Goal: Information Seeking & Learning: Learn about a topic

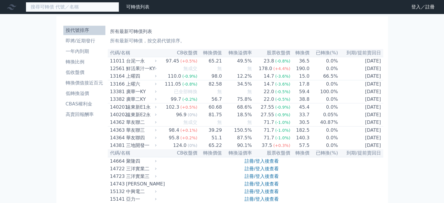
click at [86, 8] on input at bounding box center [72, 7] width 93 height 10
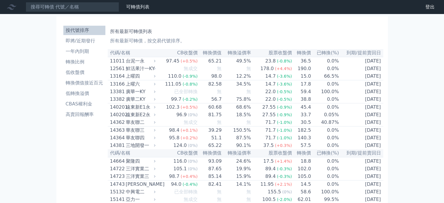
click at [89, 10] on input at bounding box center [72, 7] width 93 height 10
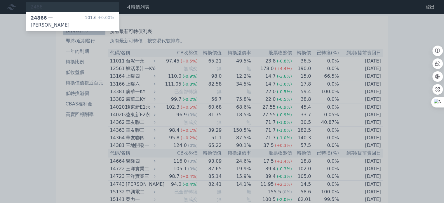
type input "2486"
click at [61, 25] on div at bounding box center [222, 101] width 444 height 203
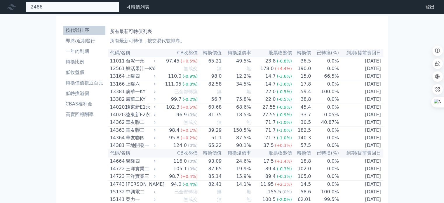
click at [68, 8] on div "2486 24866 一詮六 101.6 +0.00%" at bounding box center [72, 7] width 93 height 10
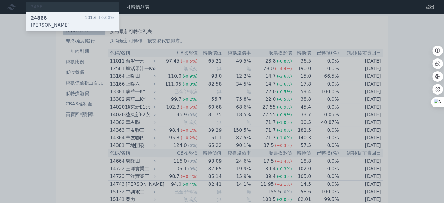
click at [58, 18] on div "24866 一詮六" at bounding box center [58, 22] width 54 height 14
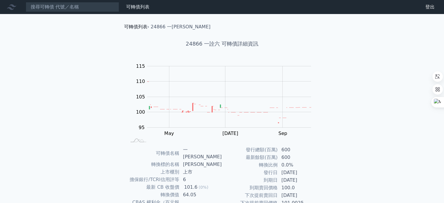
click at [138, 26] on link "可轉債列表" at bounding box center [135, 27] width 23 height 6
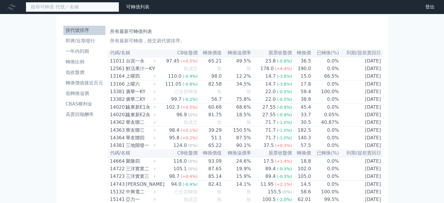
click at [83, 7] on input at bounding box center [72, 7] width 93 height 10
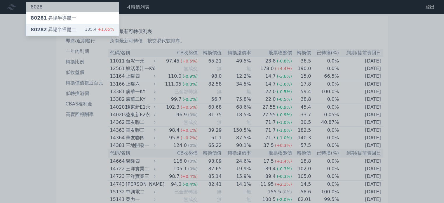
type input "8028"
click at [53, 25] on div "80282 昇陽半導體二 135.4 +1.65%" at bounding box center [72, 30] width 93 height 12
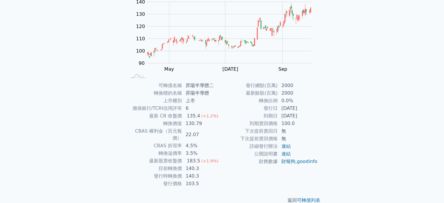
scroll to position [67, 0]
